Goal: Go to known website: Go to known website

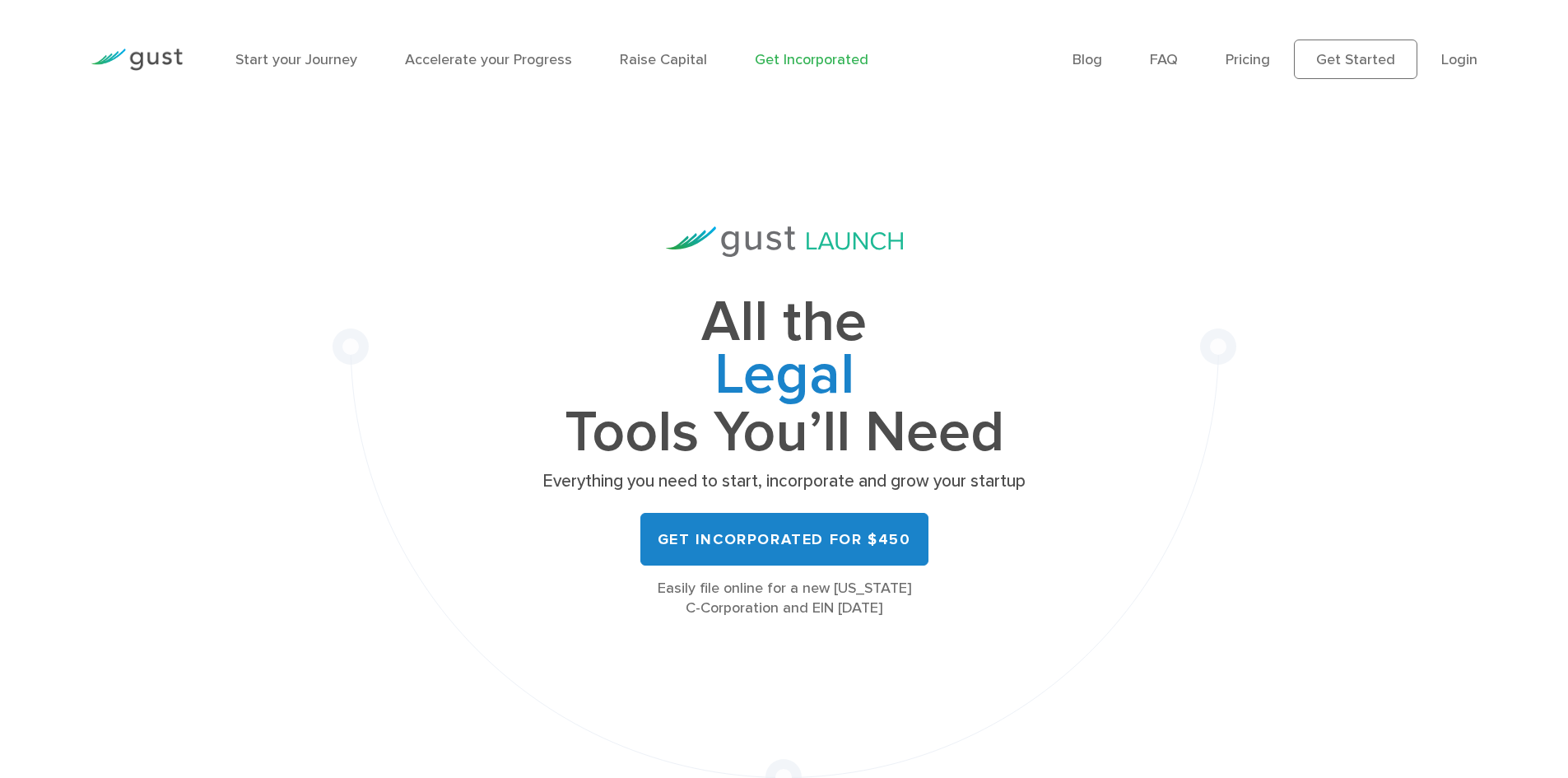
click at [158, 64] on img at bounding box center [137, 60] width 92 height 23
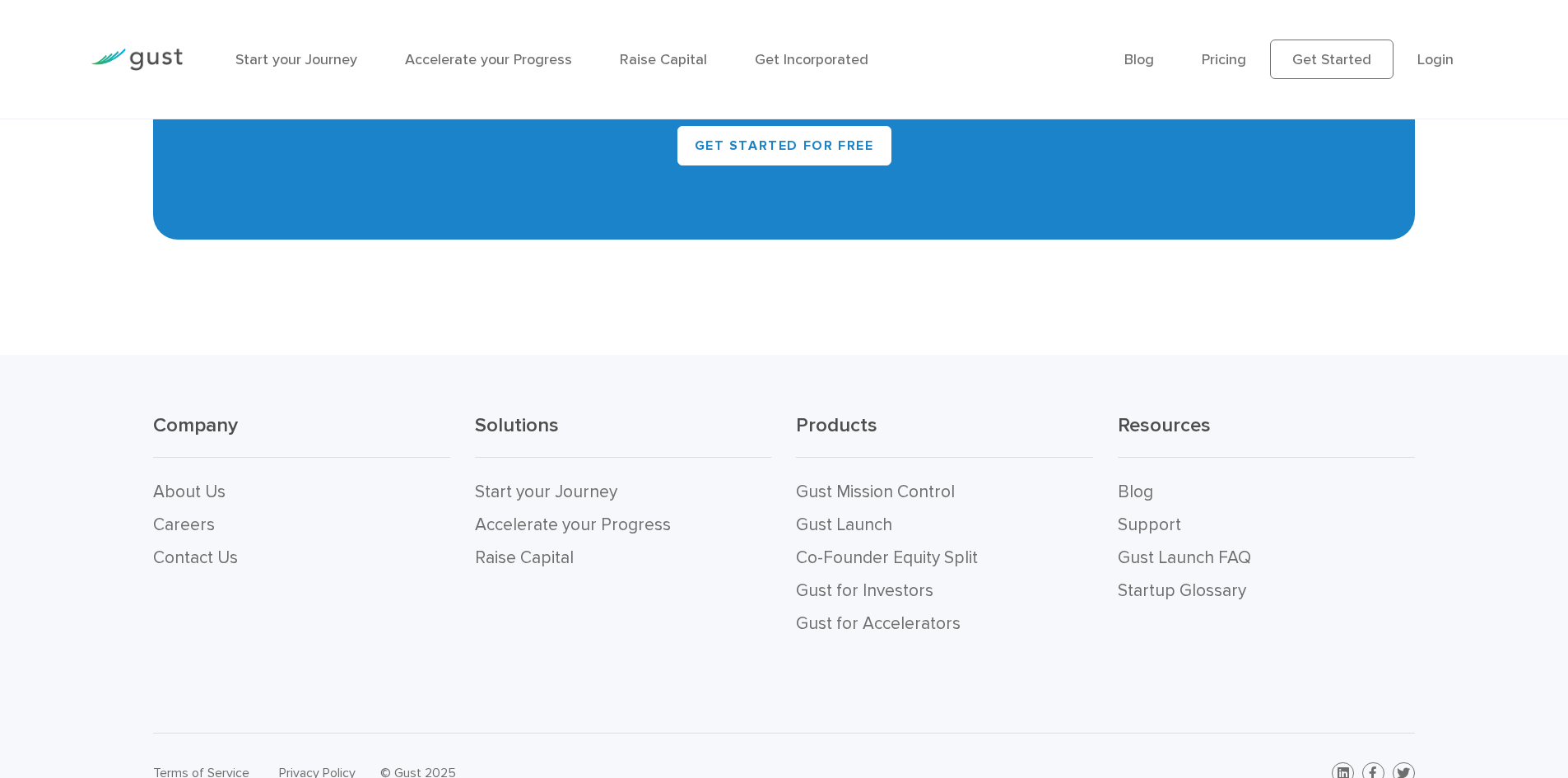
scroll to position [7426, 0]
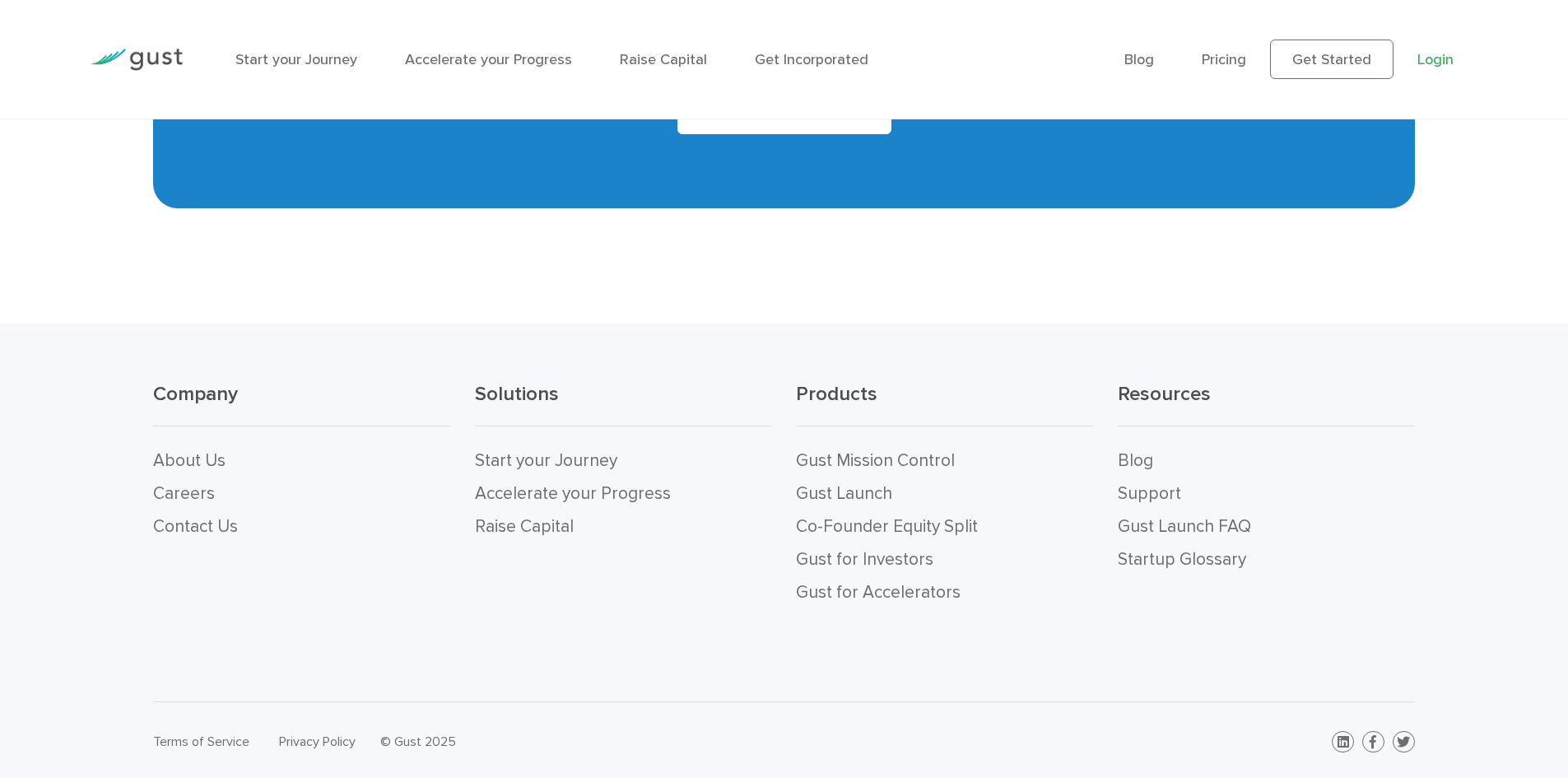
click at [1436, 51] on link "Login" at bounding box center [1436, 60] width 37 height 17
